Goal: Information Seeking & Learning: Learn about a topic

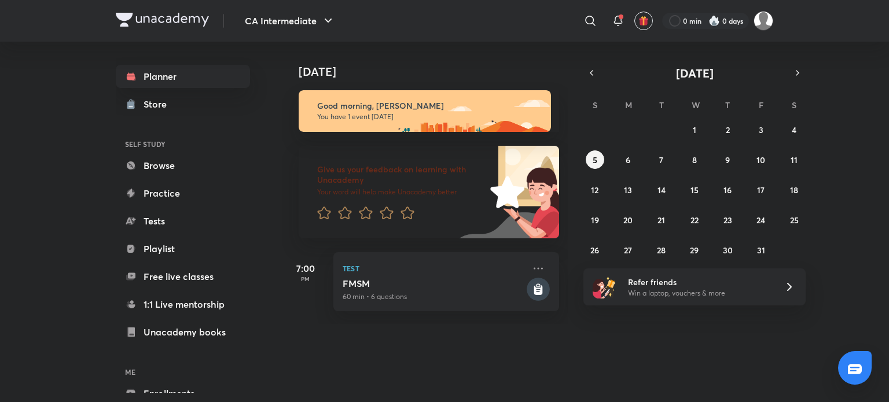
click at [148, 19] on img at bounding box center [162, 20] width 93 height 14
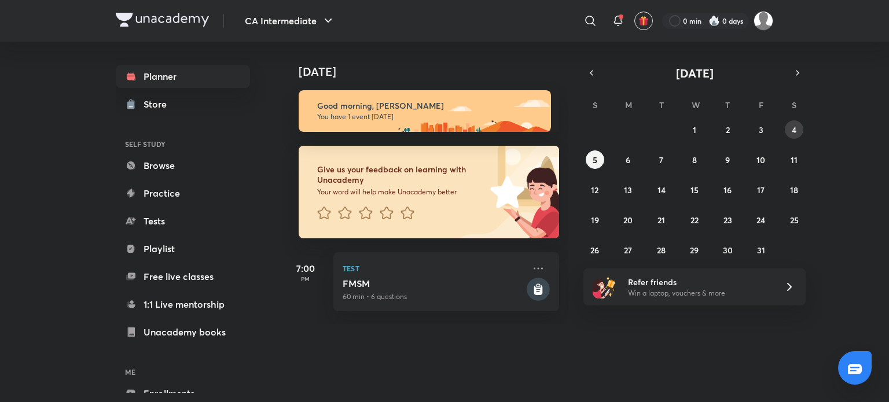
click at [793, 132] on abbr "4" at bounding box center [794, 129] width 5 height 11
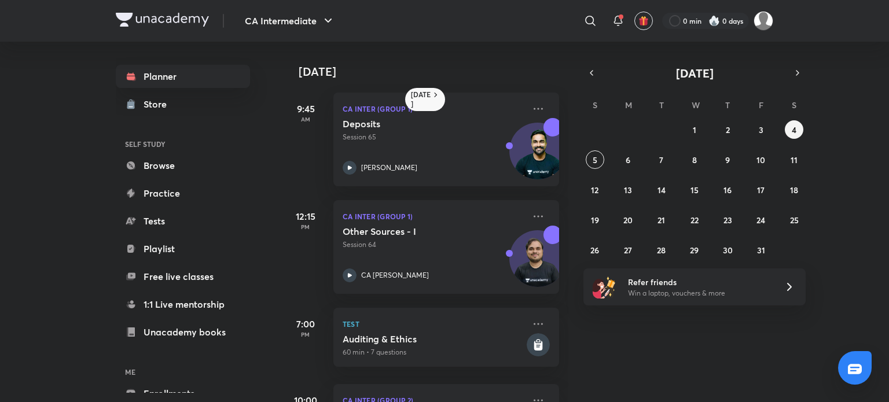
click at [880, 164] on div "Yesterday 9:45 AM CA Inter (Group 1) Deposits Session 65 Shantam Gupta 12:15 PM…" at bounding box center [584, 222] width 604 height 361
click at [172, 16] on img at bounding box center [162, 20] width 93 height 14
